Goal: Book appointment/travel/reservation

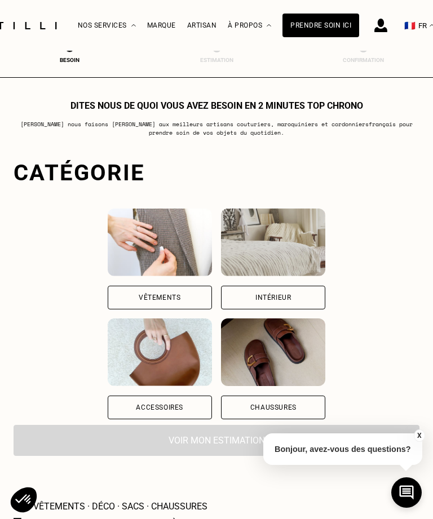
click at [325, 298] on div "Intérieur" at bounding box center [273, 298] width 104 height 24
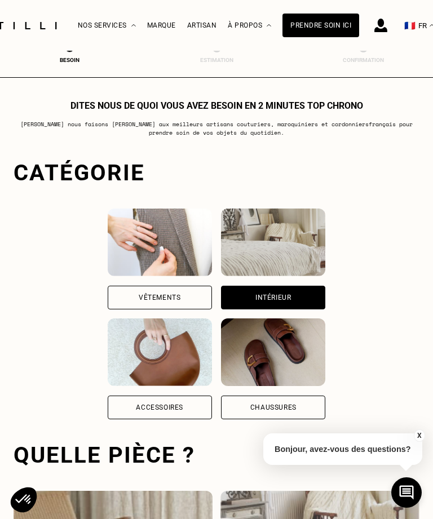
scroll to position [348, 0]
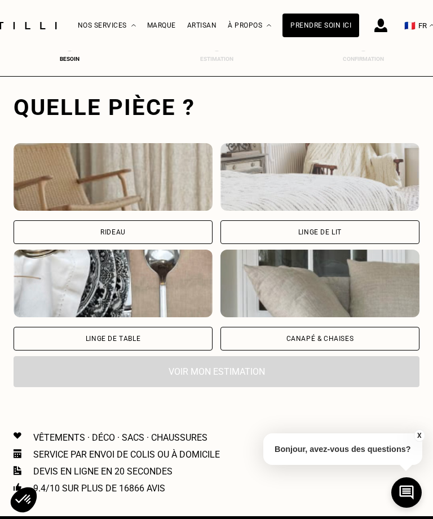
click at [134, 236] on div "Rideau" at bounding box center [113, 232] width 199 height 24
select select "FR"
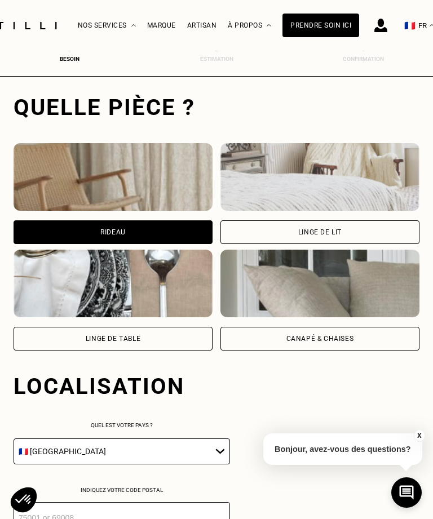
scroll to position [627, 0]
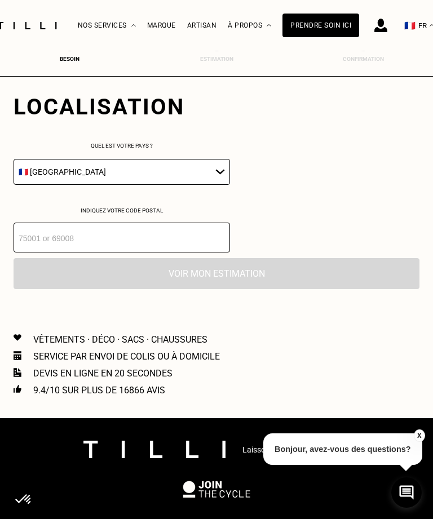
click at [200, 253] on input "number" at bounding box center [122, 238] width 216 height 30
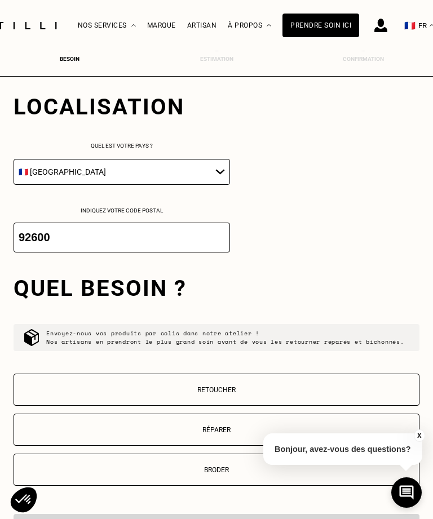
scroll to position [637, 0]
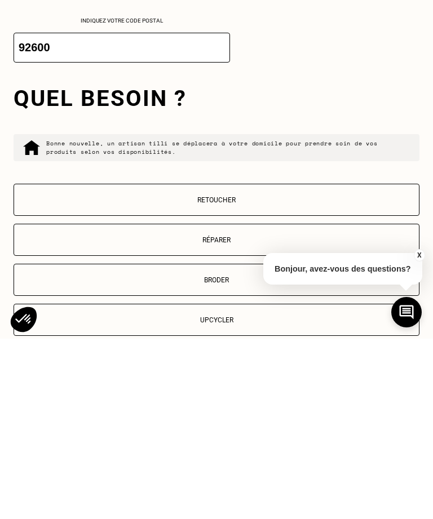
type input "92600"
click at [231, 364] on button "Retoucher" at bounding box center [217, 380] width 406 height 32
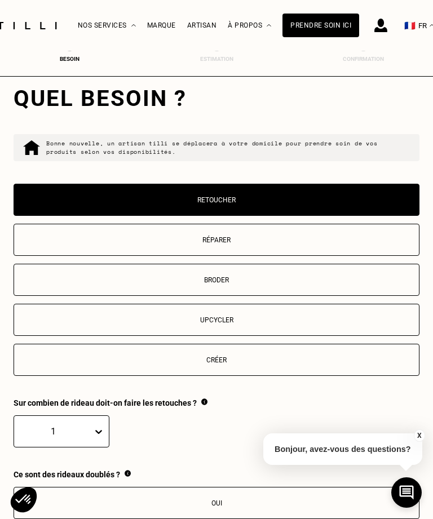
scroll to position [1154, 0]
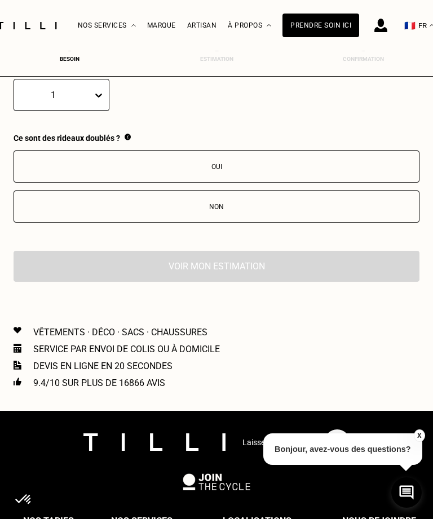
click at [331, 211] on div "Non" at bounding box center [216, 207] width 393 height 8
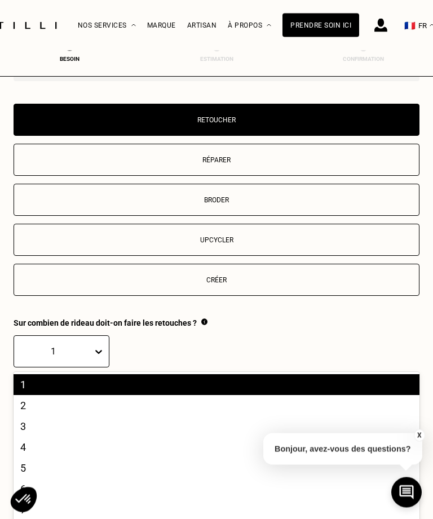
scroll to position [901, 0]
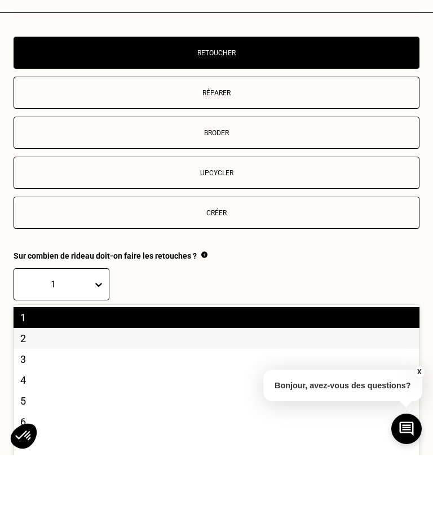
click at [34, 392] on div "2" at bounding box center [217, 402] width 406 height 21
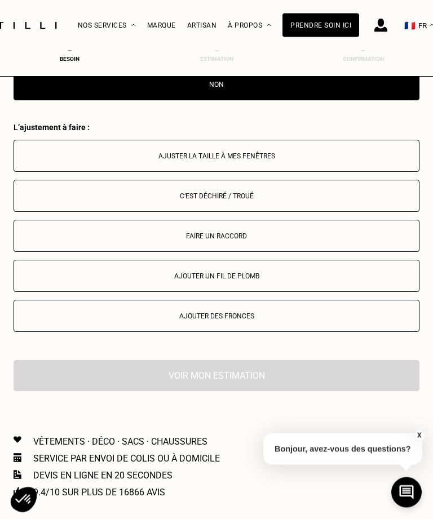
scroll to position [1277, 0]
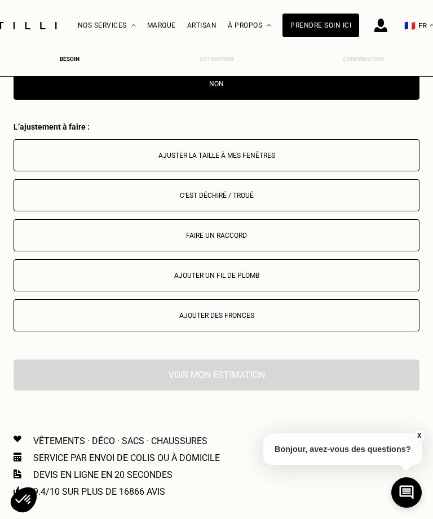
click at [311, 160] on div "Ajuster la taille à mes fenêtres" at bounding box center [216, 156] width 393 height 8
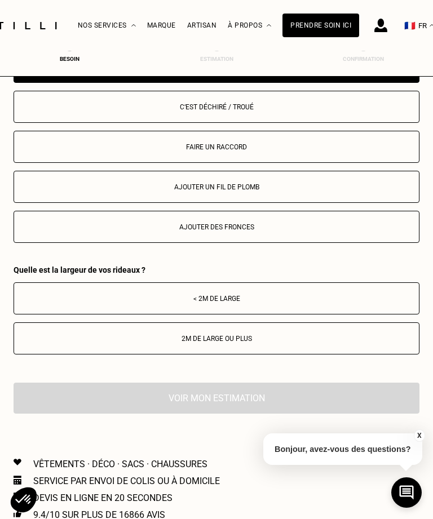
scroll to position [1371, 0]
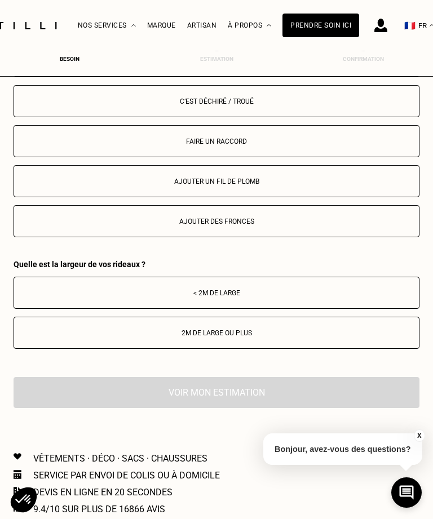
click at [319, 337] on div "2m de large ou plus" at bounding box center [216, 333] width 393 height 8
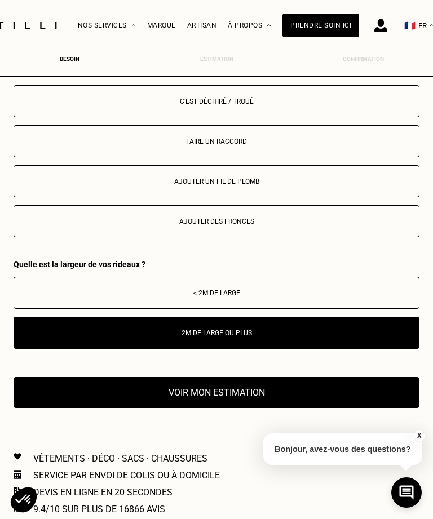
click at [240, 408] on button "Voir mon estimation" at bounding box center [217, 392] width 406 height 31
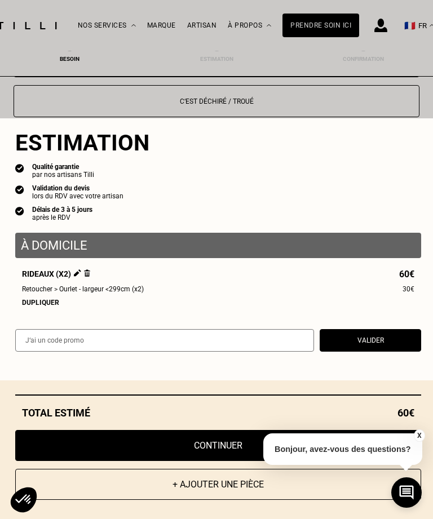
click at [286, 430] on button "Continuer" at bounding box center [218, 445] width 406 height 31
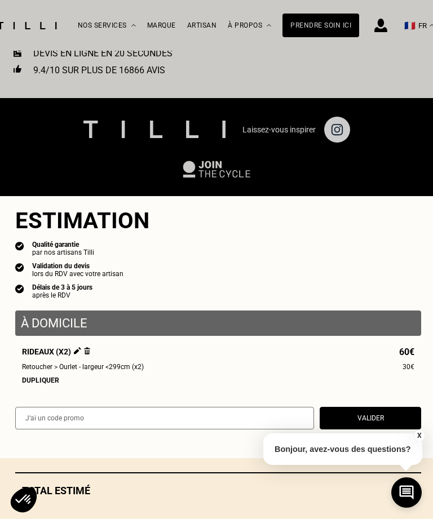
scroll to position [456, 0]
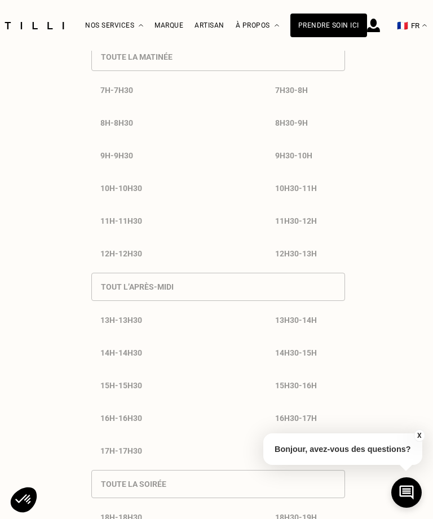
select select "FR"
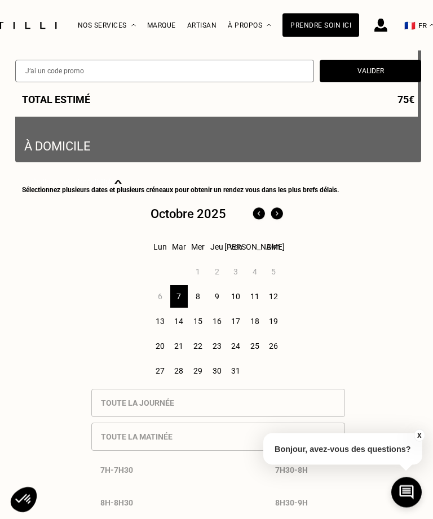
scroll to position [255, 0]
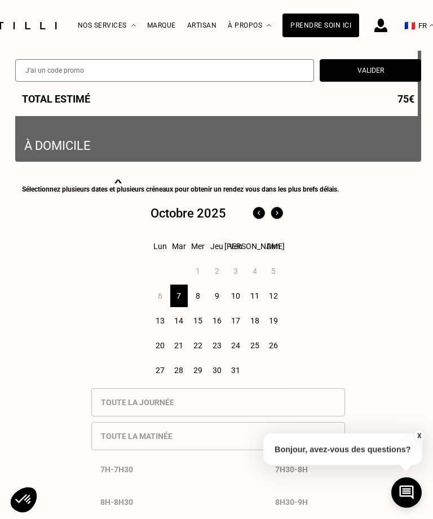
click at [220, 300] on div "9" at bounding box center [216, 296] width 17 height 23
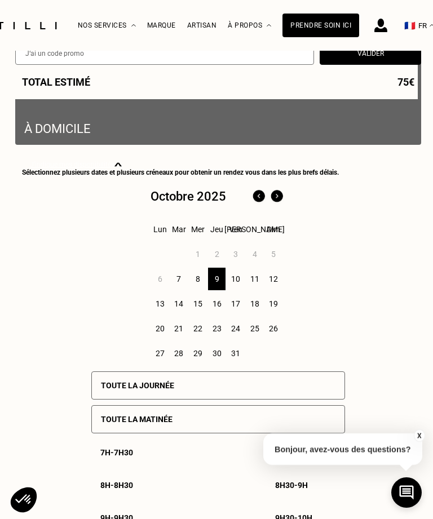
scroll to position [284, 0]
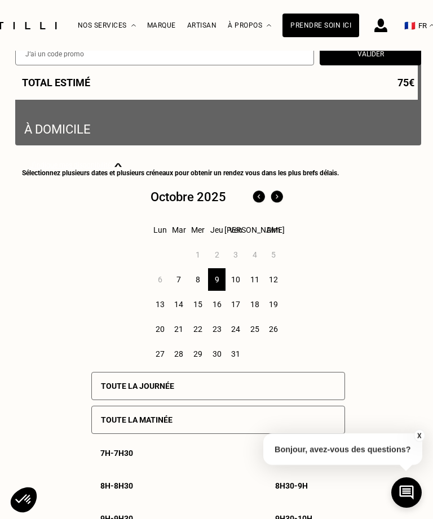
click at [237, 285] on div "10" at bounding box center [235, 279] width 17 height 23
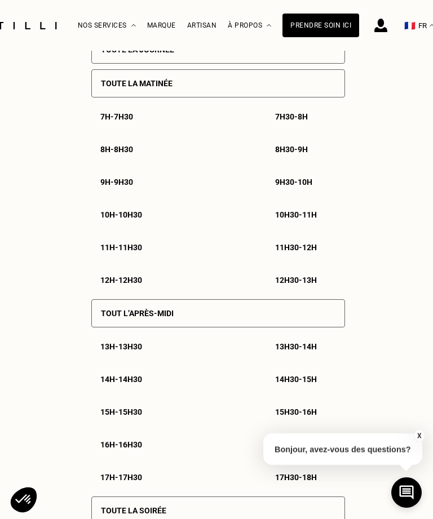
scroll to position [620, 0]
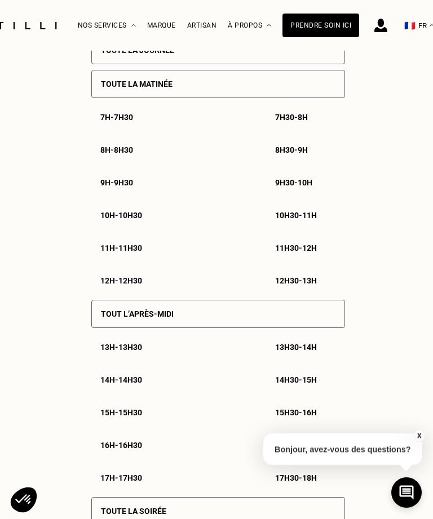
select select "FR"
